Goal: Entertainment & Leisure: Browse casually

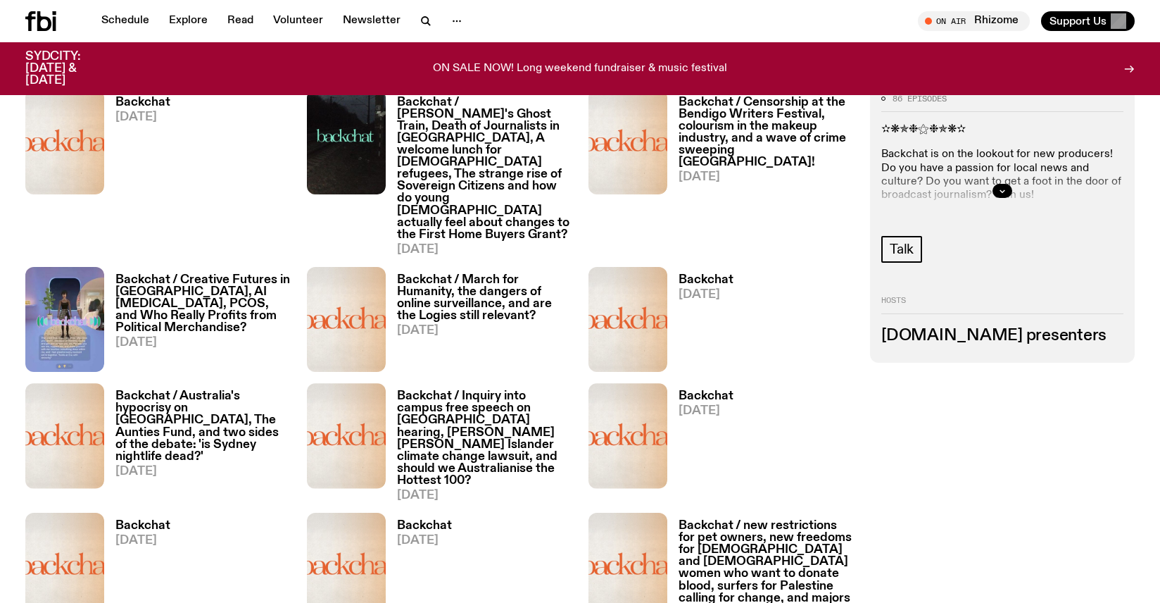
scroll to position [793, 0]
click at [152, 171] on link "Backchat [DATE]" at bounding box center [137, 176] width 66 height 159
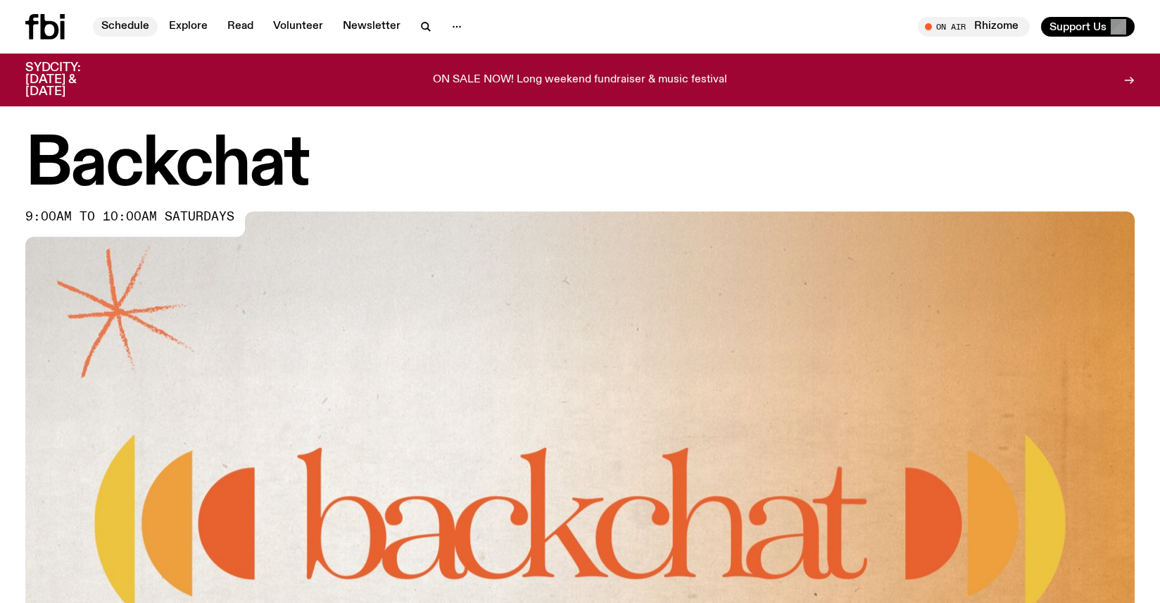
click at [151, 31] on link "Schedule" at bounding box center [125, 27] width 65 height 20
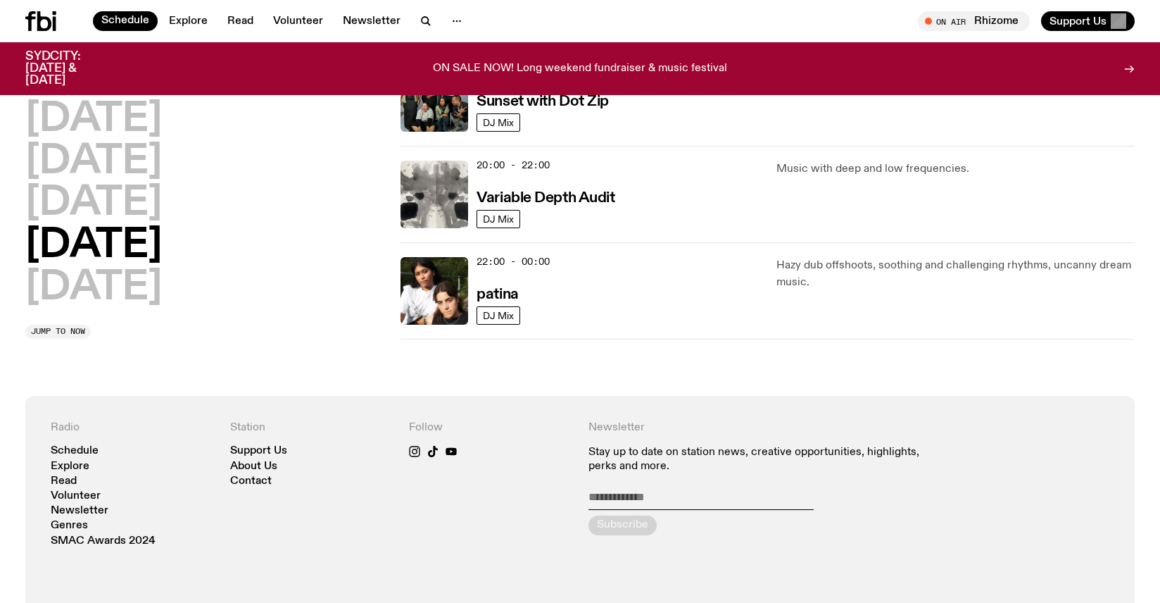
scroll to position [993, 0]
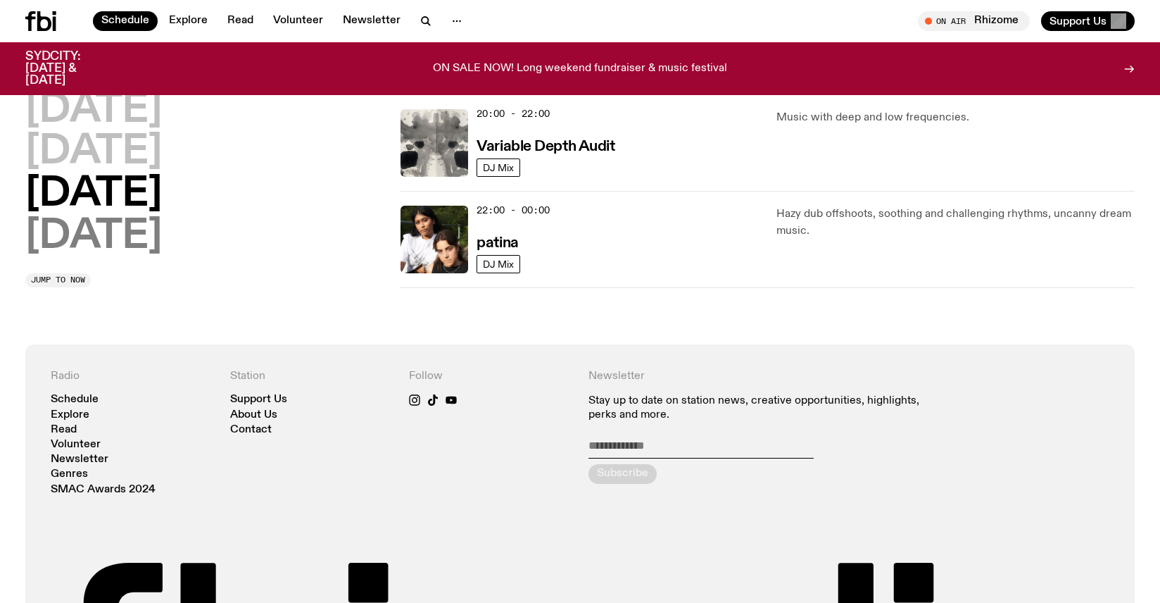
click at [151, 244] on h2 "[DATE]" at bounding box center [93, 236] width 137 height 39
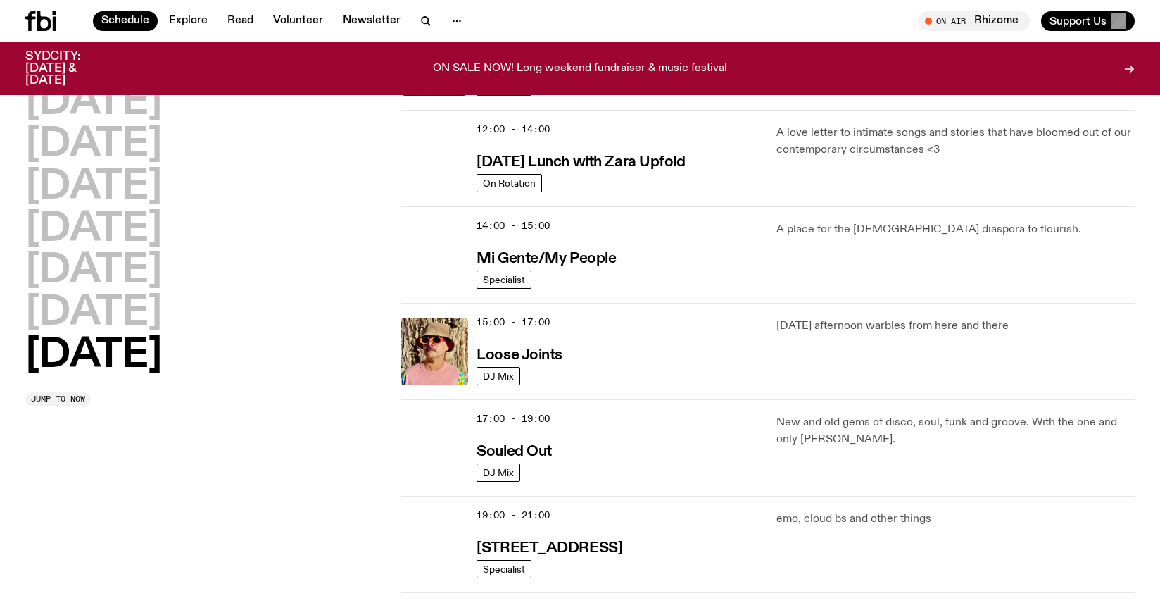
scroll to position [592, 0]
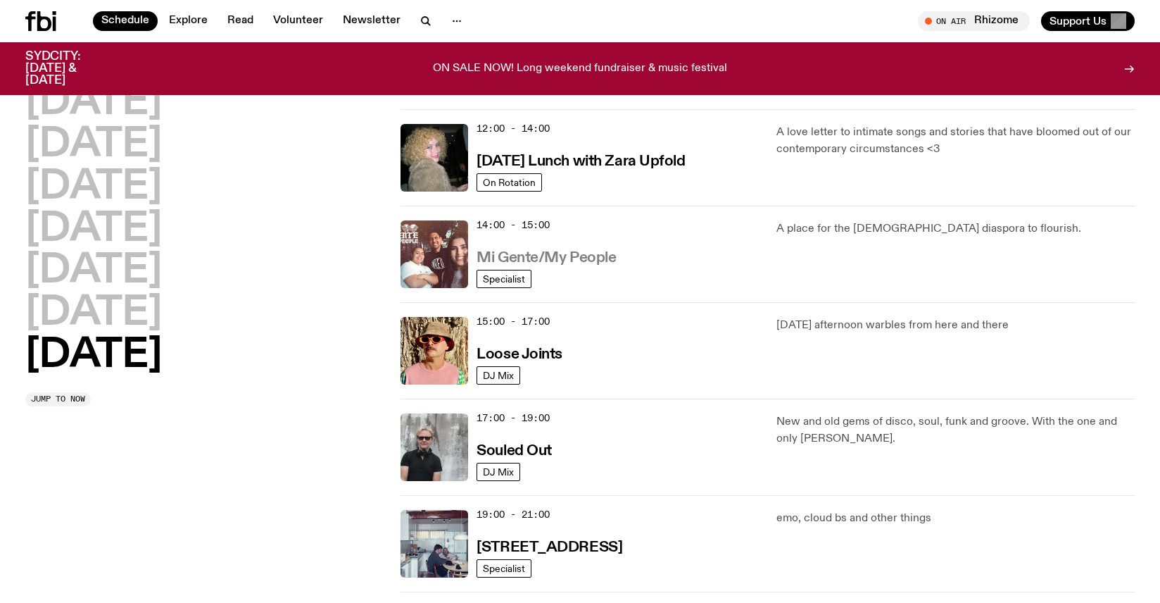
click at [570, 256] on h3 "Mi Gente/My People" at bounding box center [546, 258] width 139 height 15
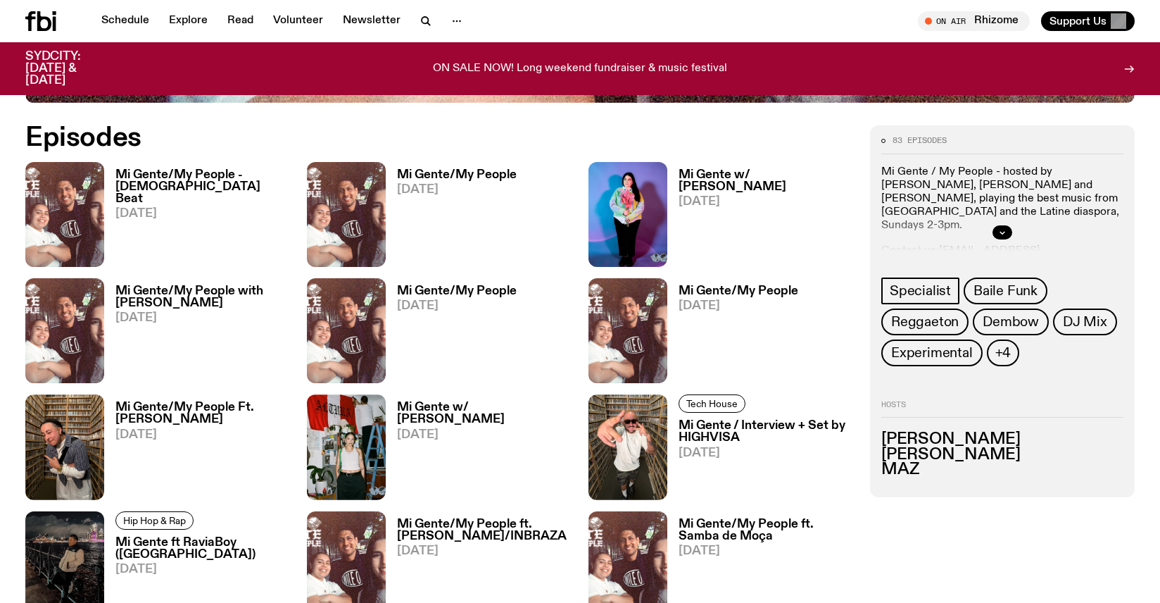
scroll to position [729, 0]
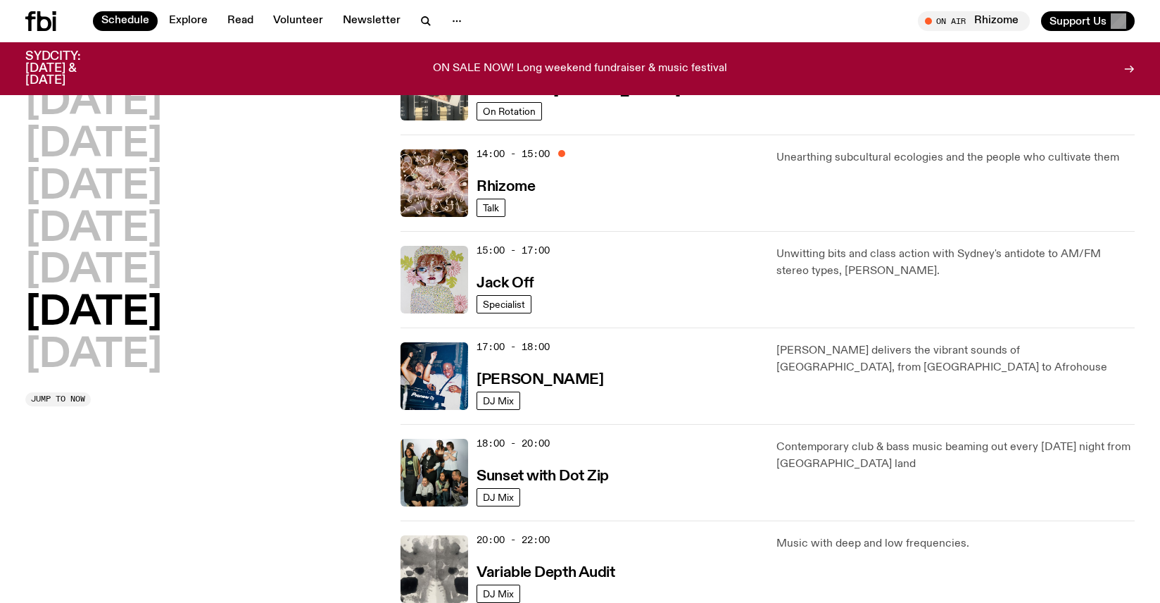
drag, startPoint x: 156, startPoint y: 348, endPoint x: 190, endPoint y: 346, distance: 33.9
click at [158, 348] on h2 "[DATE]" at bounding box center [93, 355] width 137 height 39
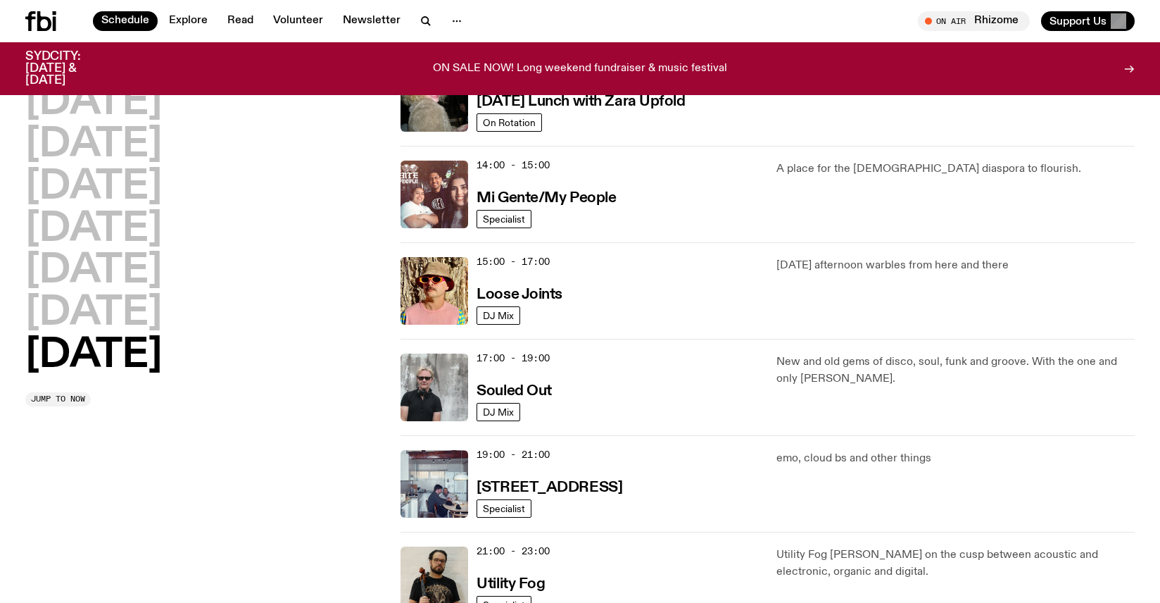
scroll to position [649, 0]
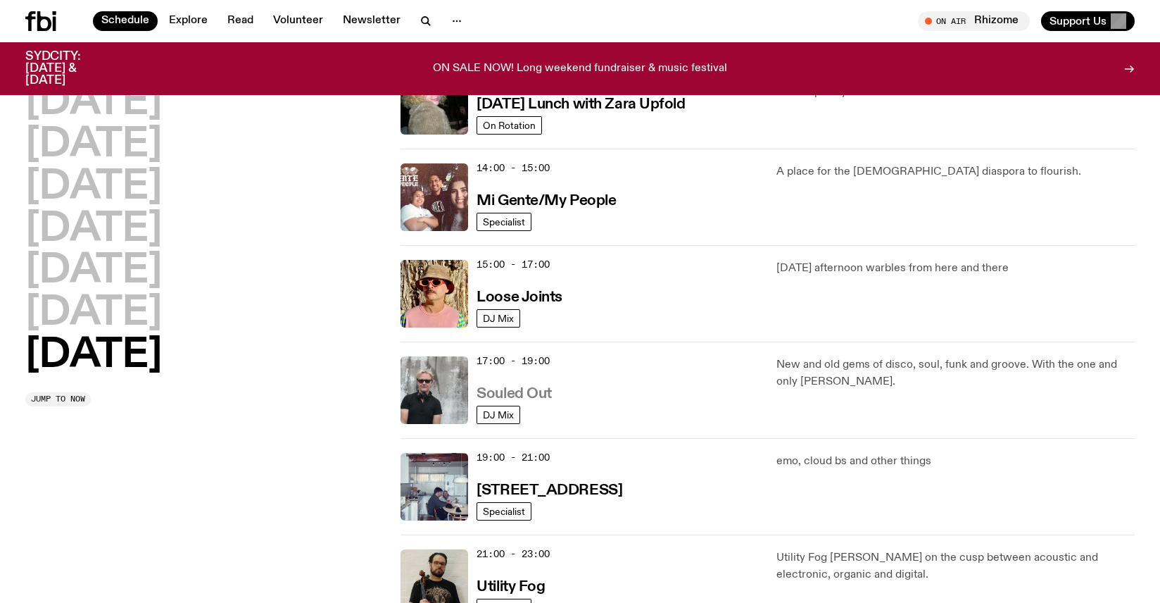
click at [536, 389] on h3 "Souled Out" at bounding box center [514, 394] width 75 height 15
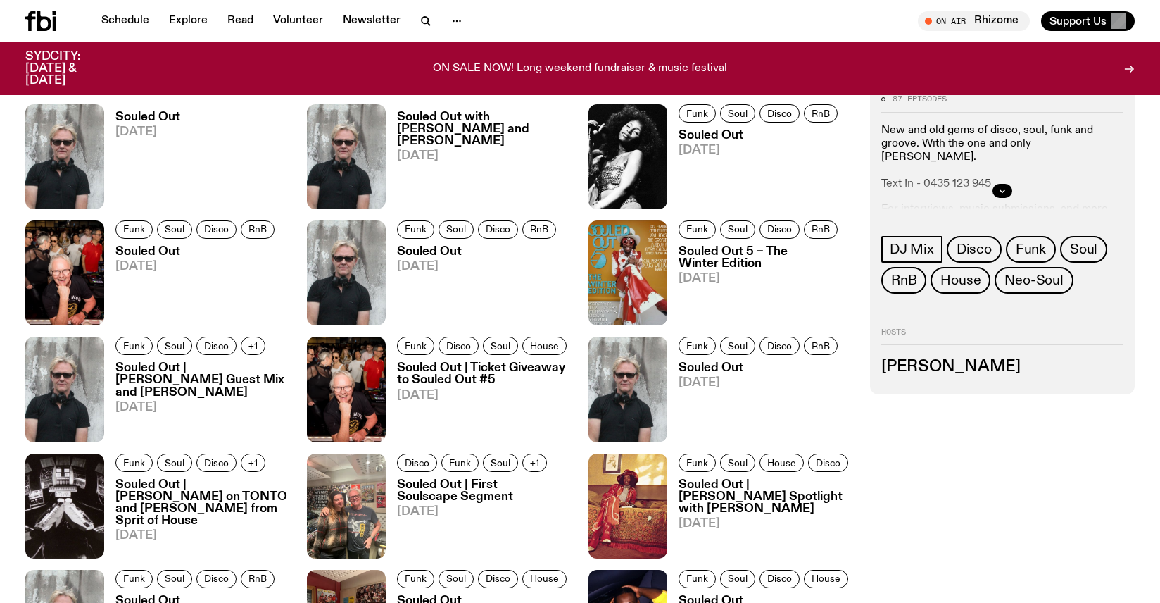
scroll to position [789, 0]
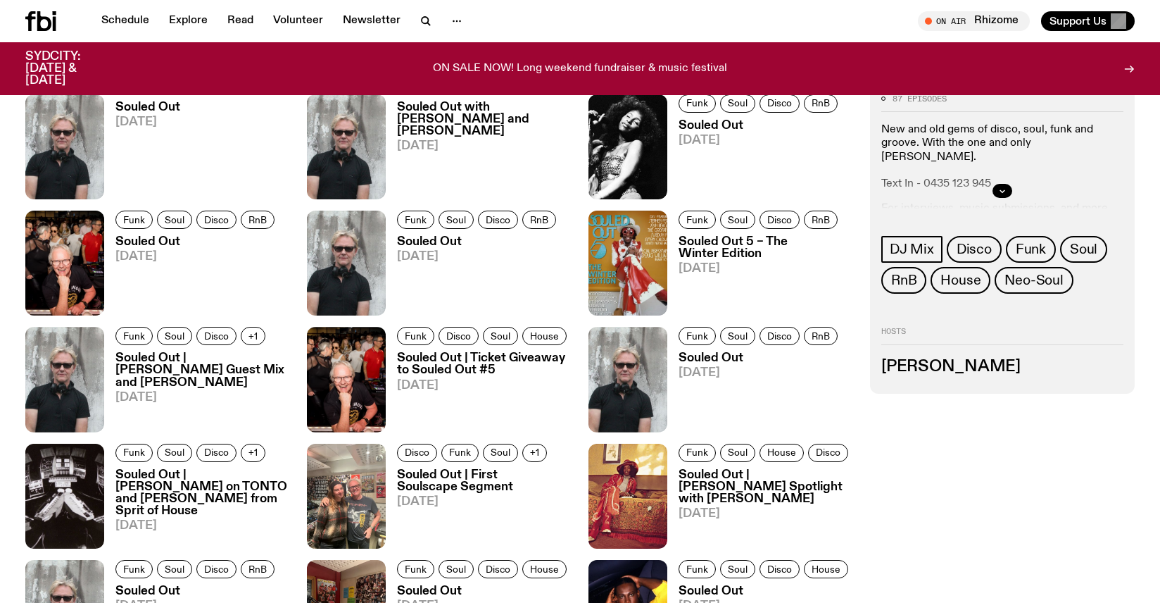
click at [700, 134] on span "[DATE]" at bounding box center [760, 140] width 163 height 12
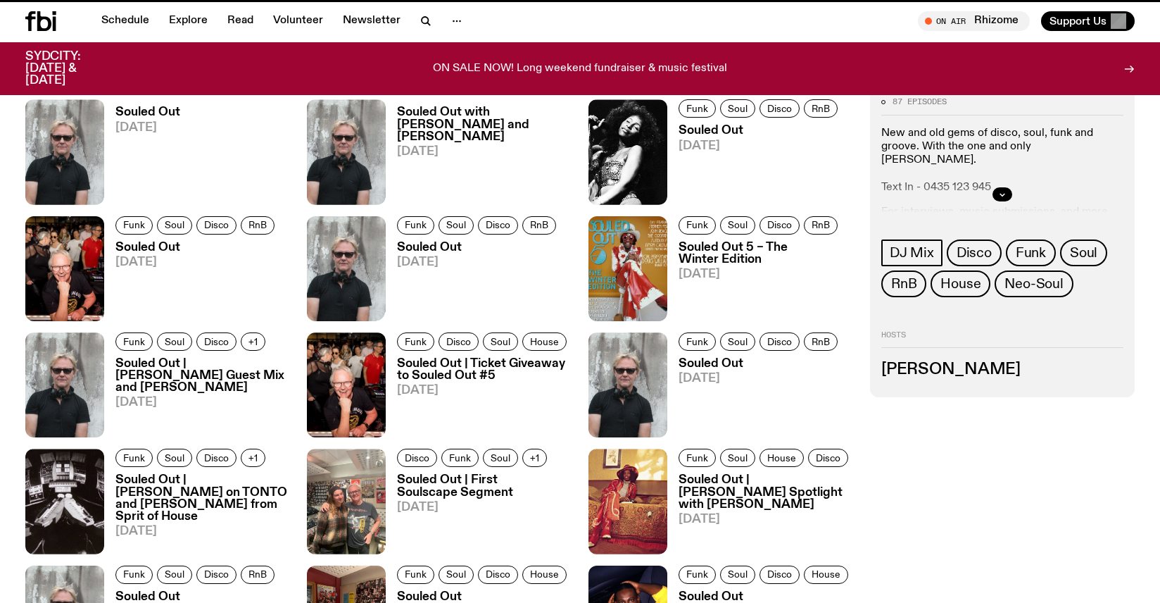
scroll to position [778, 0]
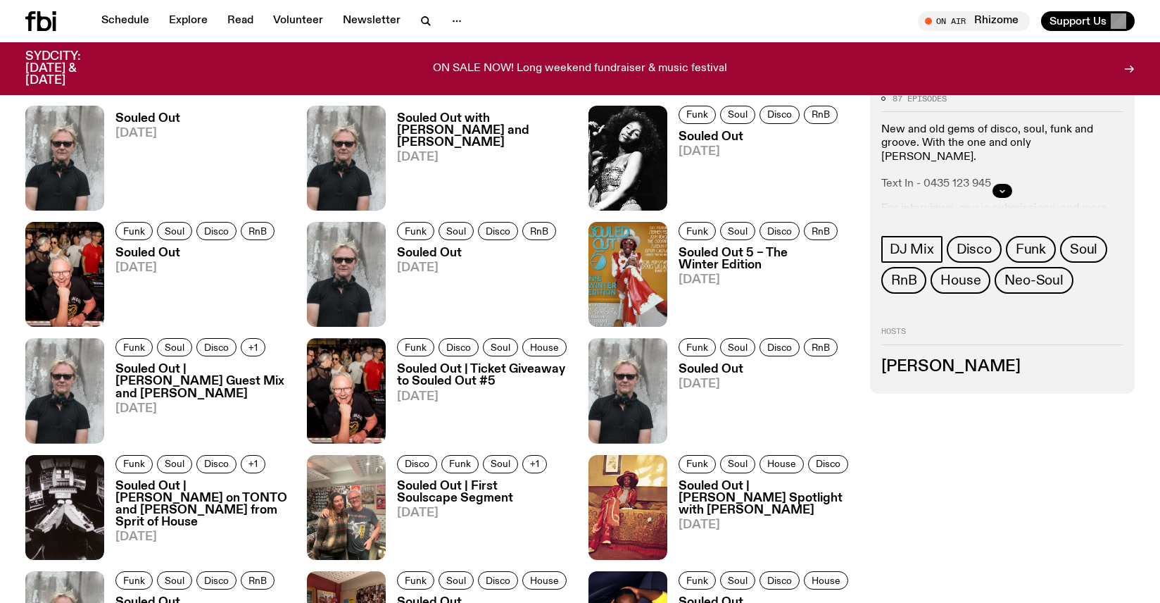
click at [717, 260] on h3 "Souled Out 5 – The Winter Edition" at bounding box center [766, 259] width 175 height 24
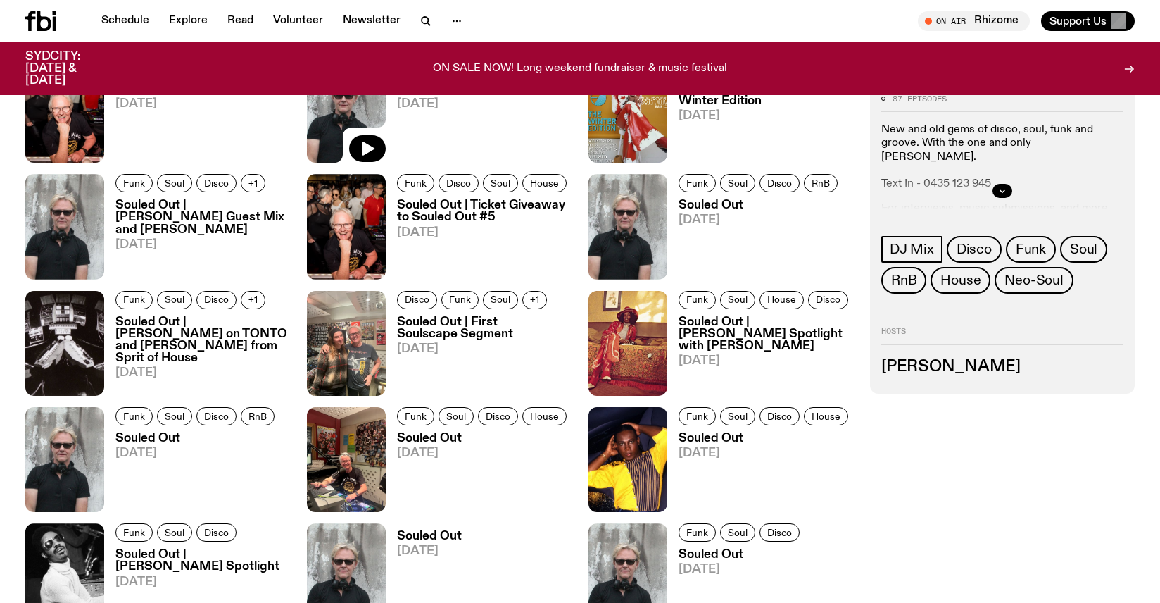
scroll to position [945, 0]
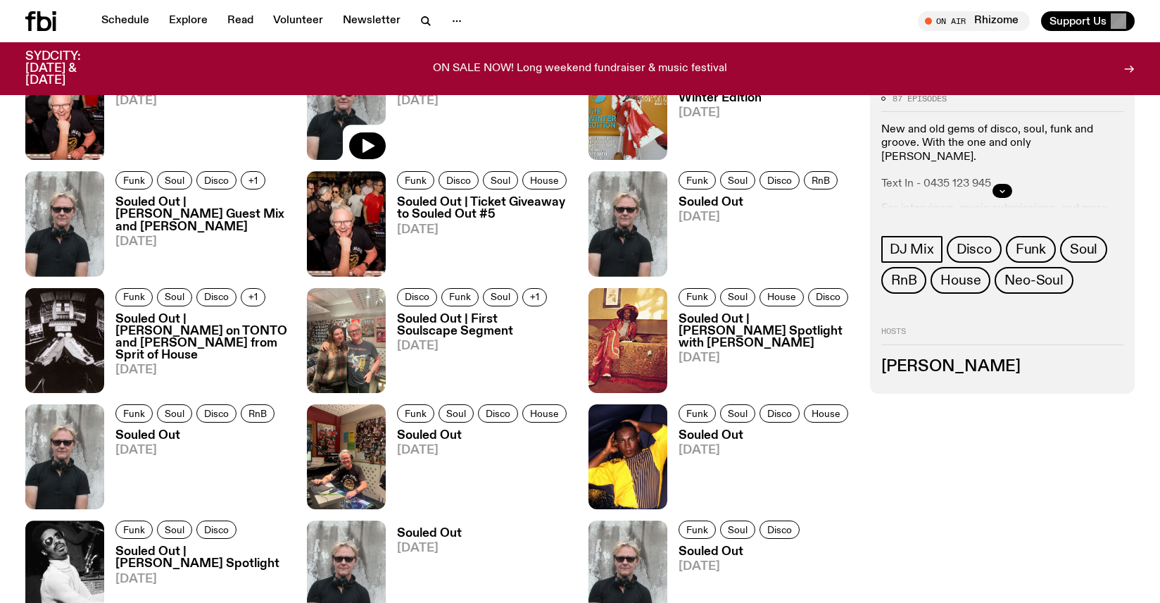
click at [722, 327] on h3 "Souled Out | [PERSON_NAME] Spotlight with [PERSON_NAME]" at bounding box center [766, 331] width 175 height 36
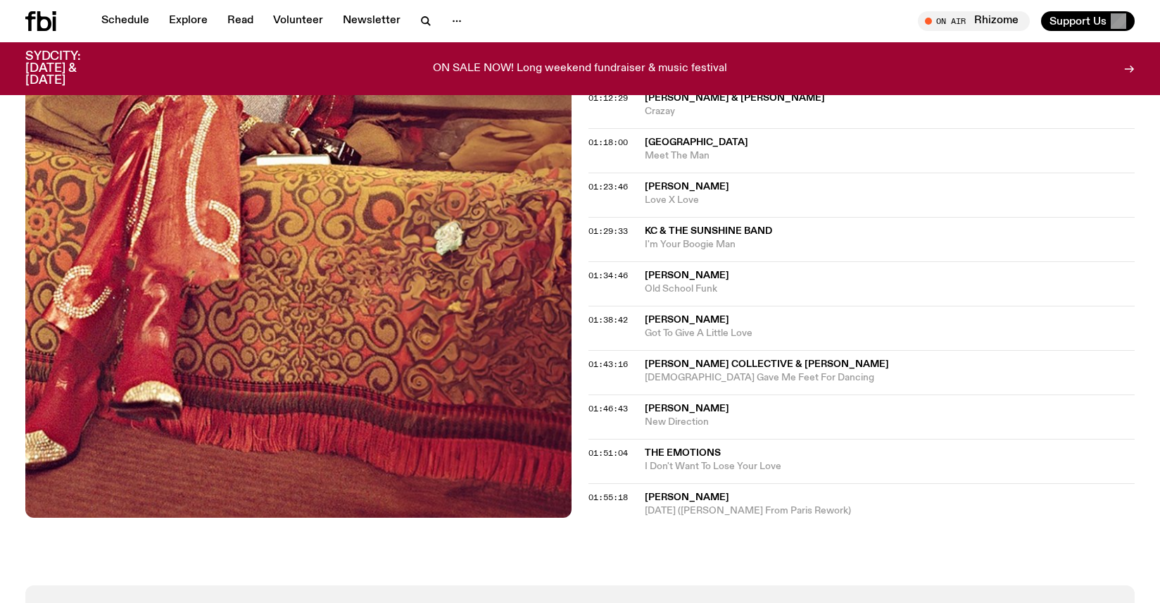
scroll to position [1098, 0]
